Goal: Information Seeking & Learning: Check status

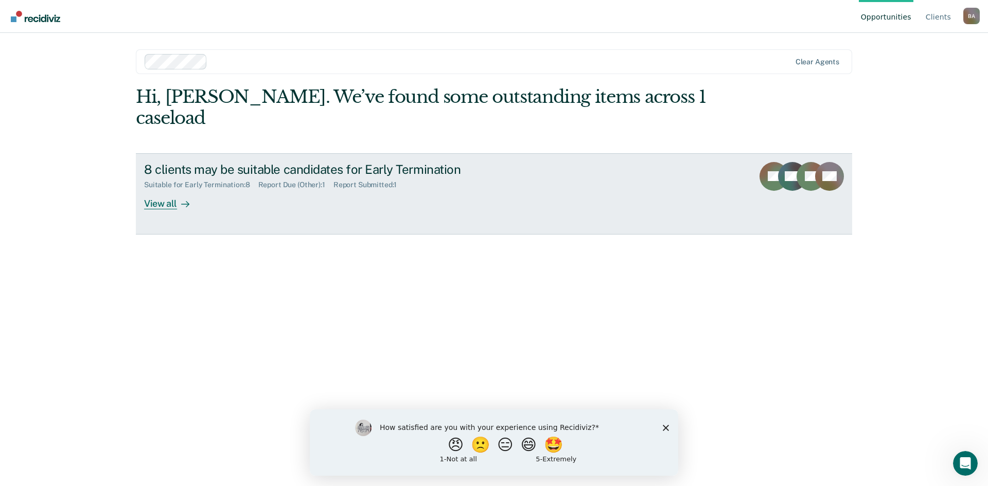
click at [165, 189] on div "View all" at bounding box center [173, 199] width 58 height 20
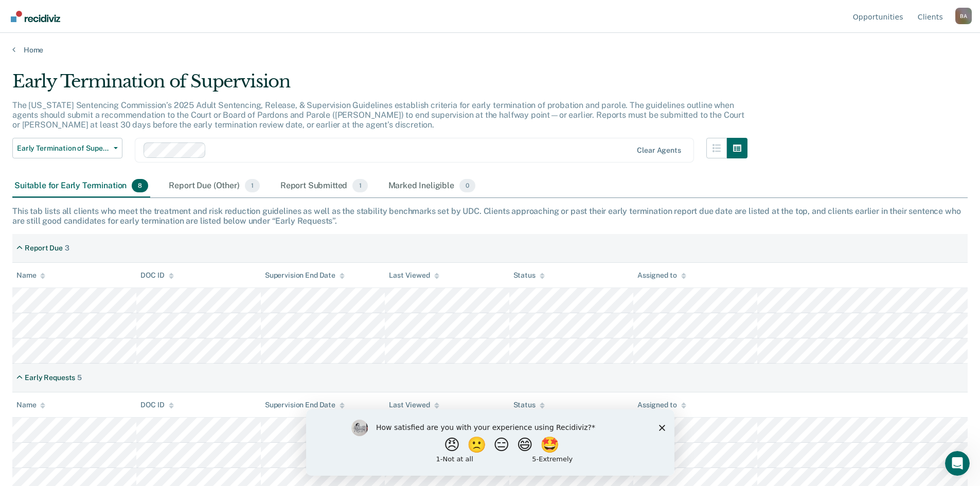
click at [660, 427] on polygon "Close survey" at bounding box center [662, 428] width 6 height 6
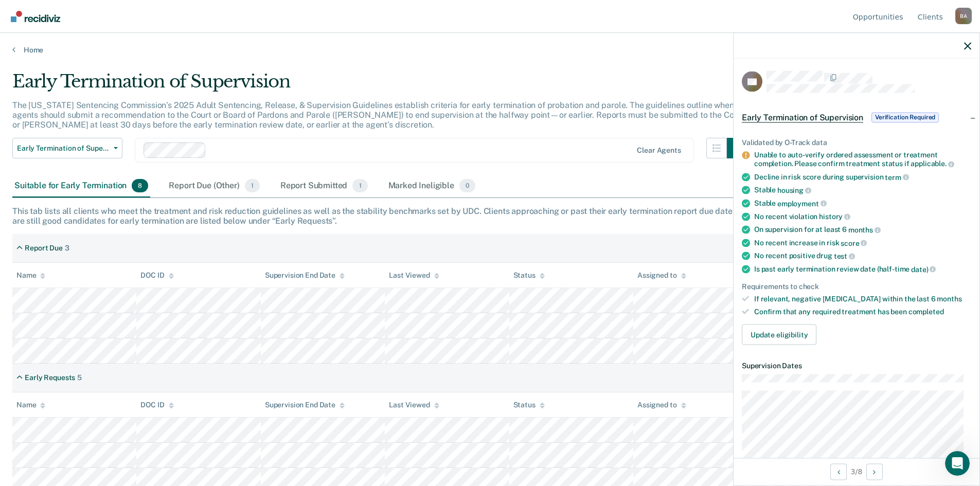
click at [972, 46] on div at bounding box center [857, 46] width 246 height 26
click at [969, 41] on button "button" at bounding box center [968, 45] width 7 height 9
click at [969, 45] on icon "button" at bounding box center [968, 45] width 7 height 7
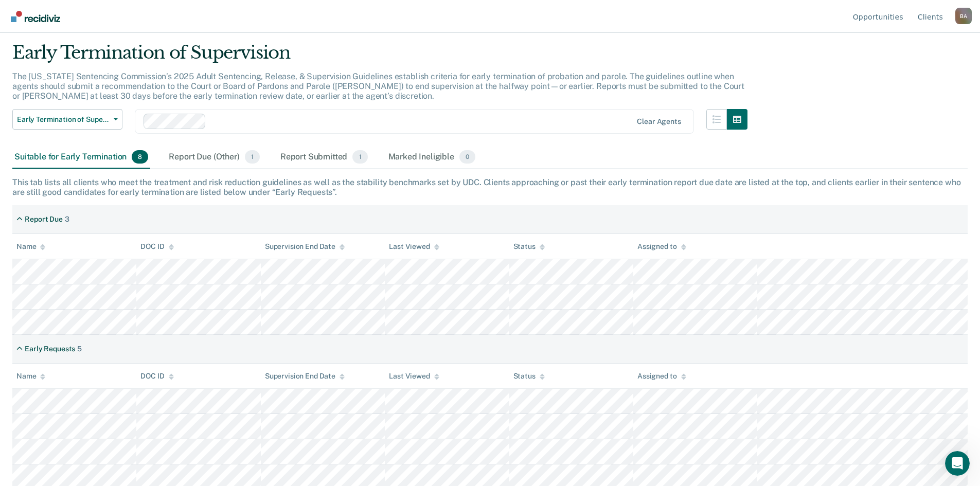
scroll to position [58, 0]
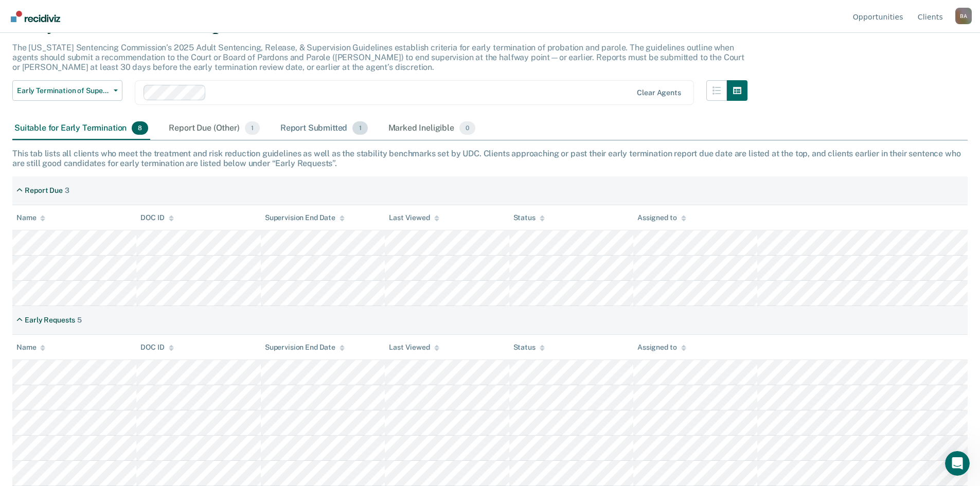
click at [294, 131] on div "Report Submitted 1" at bounding box center [324, 128] width 92 height 23
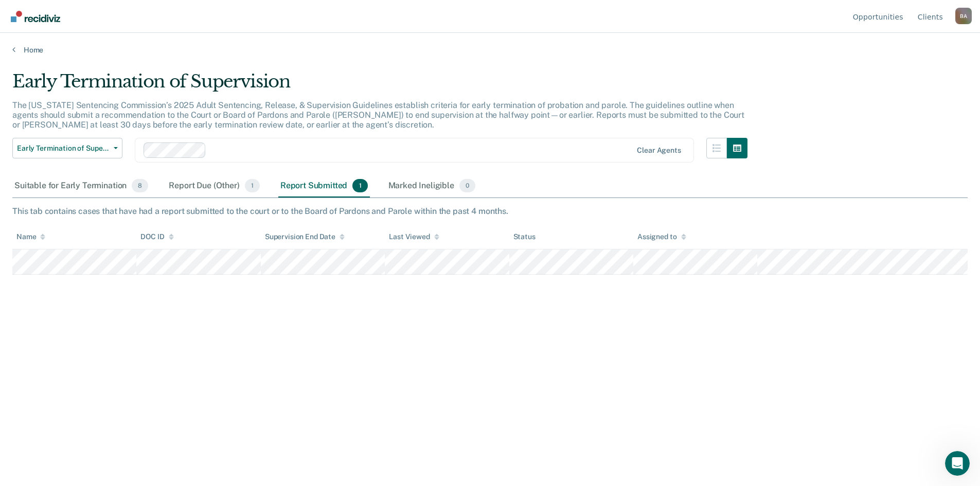
scroll to position [0, 0]
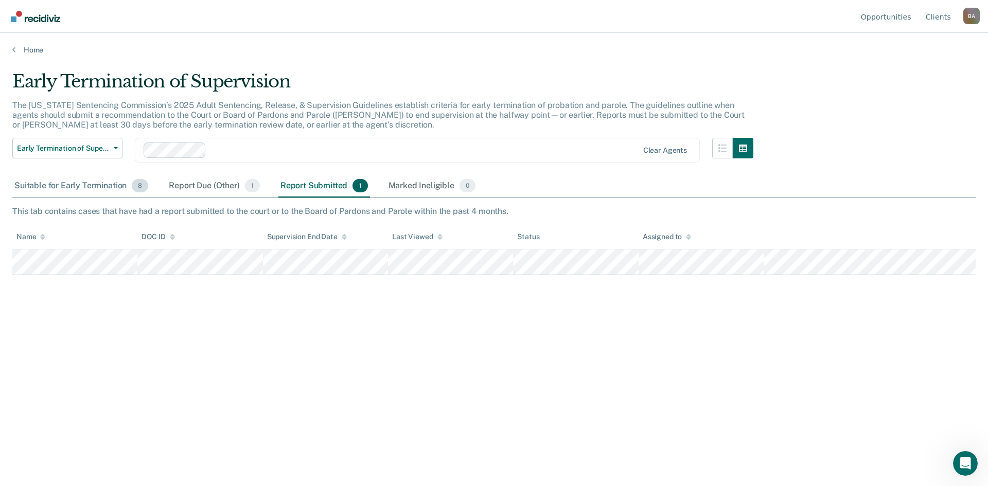
click at [89, 186] on div "Suitable for Early Termination 8" at bounding box center [81, 186] width 138 height 23
